Goal: Information Seeking & Learning: Learn about a topic

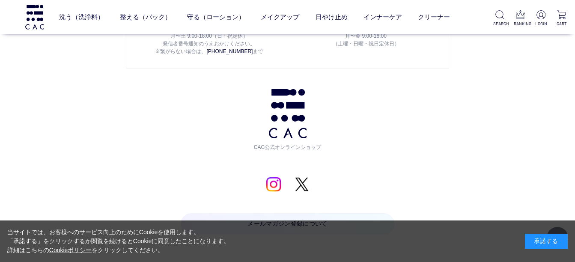
scroll to position [984, 0]
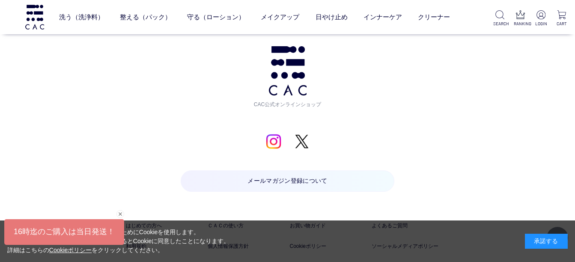
scroll to position [1014, 0]
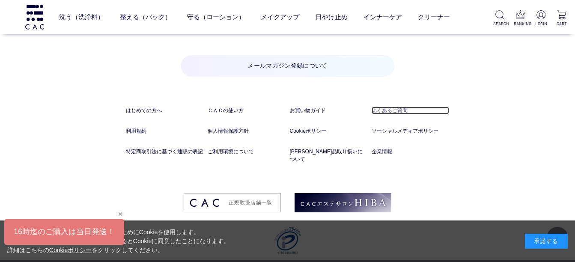
click at [398, 112] on link "よくあるご質問" at bounding box center [409, 111] width 77 height 8
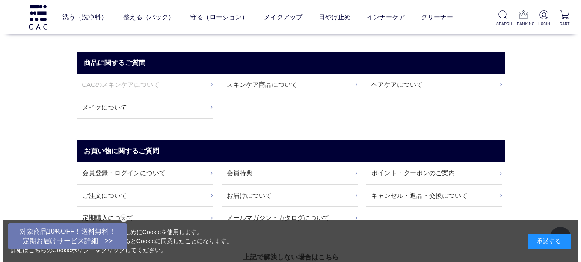
scroll to position [171, 0]
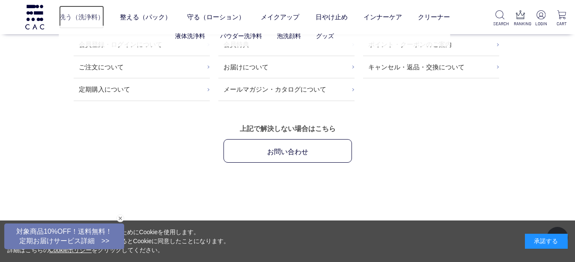
click at [82, 13] on link "洗う（洗浄料）" at bounding box center [81, 17] width 45 height 23
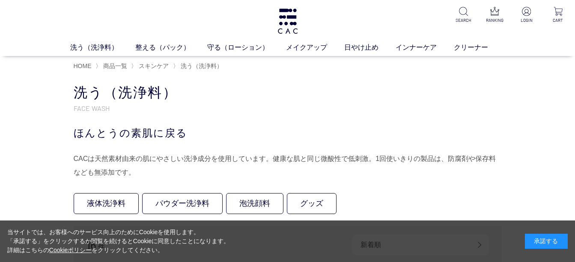
scroll to position [86, 0]
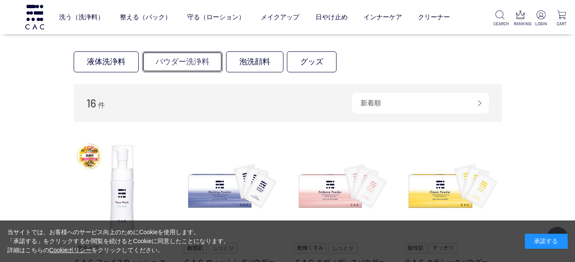
click at [202, 62] on link "パウダー洗浄料" at bounding box center [182, 61] width 80 height 21
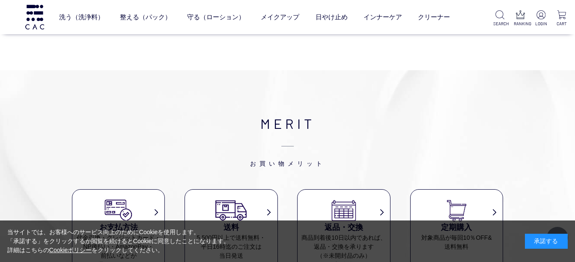
scroll to position [471, 0]
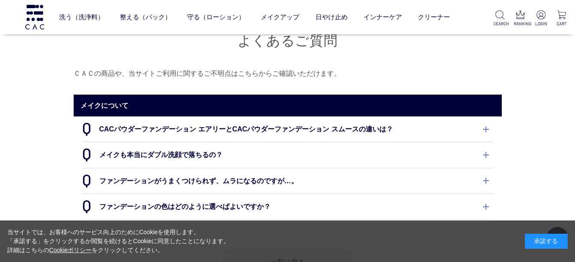
scroll to position [86, 0]
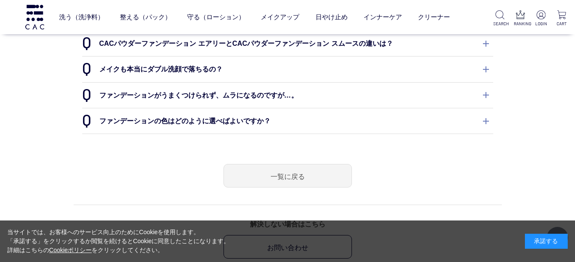
click at [485, 71] on dt "メイクも本当にダブル洗顔で落ちるの？" at bounding box center [287, 68] width 411 height 25
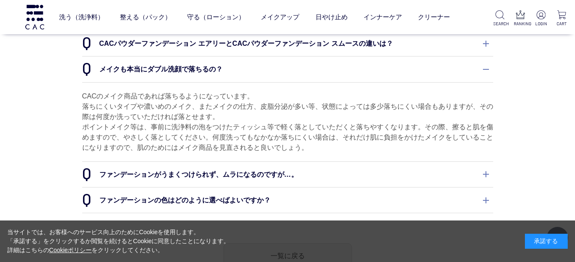
scroll to position [128, 0]
